Goal: Find contact information: Obtain details needed to contact an individual or organization

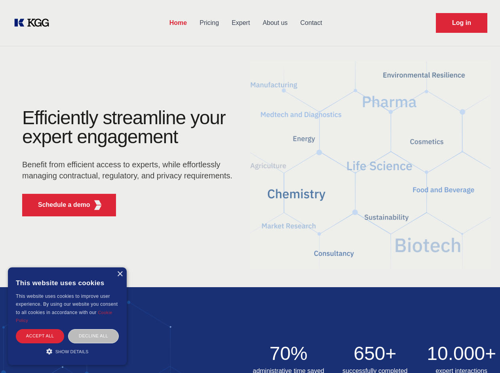
click at [250, 186] on div "Efficiently streamline your expert engagement Benefit from efficient access to …" at bounding box center [129, 165] width 240 height 114
click at [59, 205] on p "Schedule a demo" at bounding box center [64, 204] width 52 height 9
click at [119, 274] on div "× This website uses cookies This website uses cookies to improve user experienc…" at bounding box center [67, 316] width 119 height 98
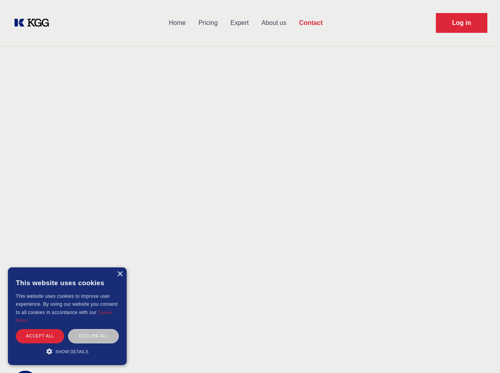
click at [40, 336] on div "Accept all" at bounding box center [40, 336] width 48 height 14
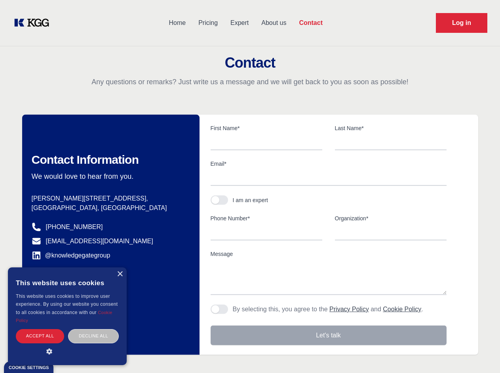
click at [93, 336] on div "Contact Information We would love to hear from you. Postal address [PERSON_NAME…" at bounding box center [110, 235] width 177 height 240
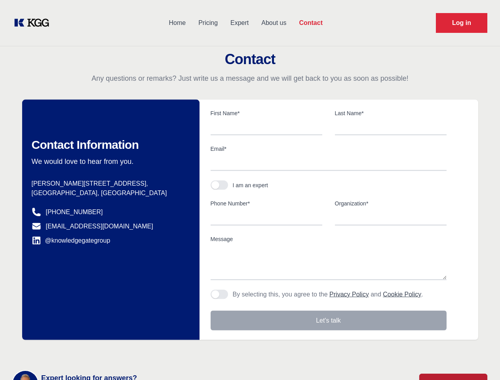
click at [67, 351] on main "Contact Any questions or remarks? Just write us a message and we will get back …" at bounding box center [250, 206] width 500 height 412
